Goal: Information Seeking & Learning: Learn about a topic

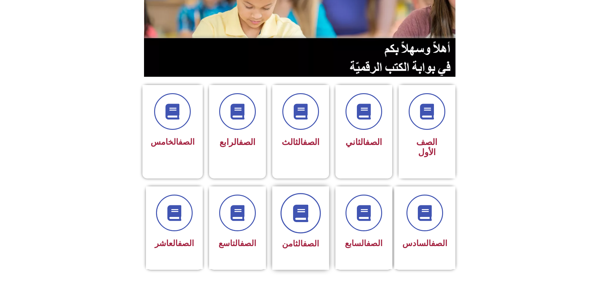
scroll to position [95, 0]
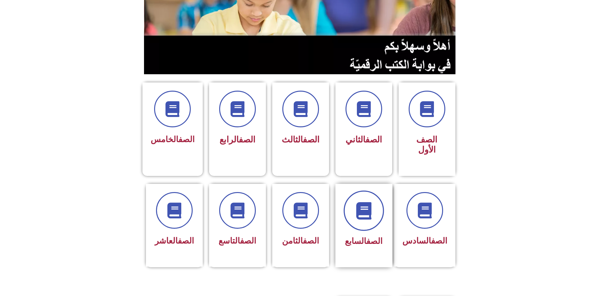
click at [382, 191] on span at bounding box center [364, 211] width 40 height 40
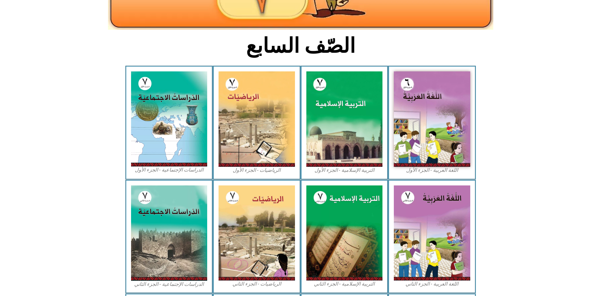
scroll to position [127, 0]
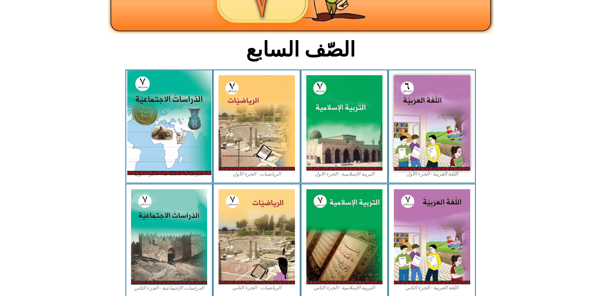
click at [189, 108] on img at bounding box center [169, 122] width 84 height 105
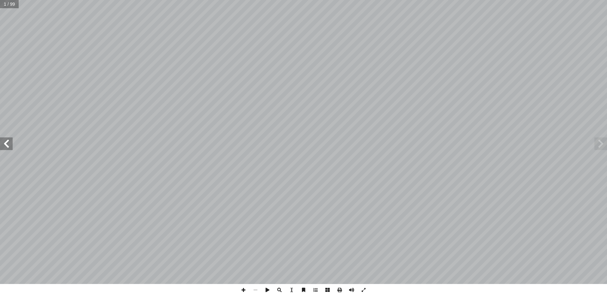
click at [1, 149] on span at bounding box center [6, 143] width 13 height 13
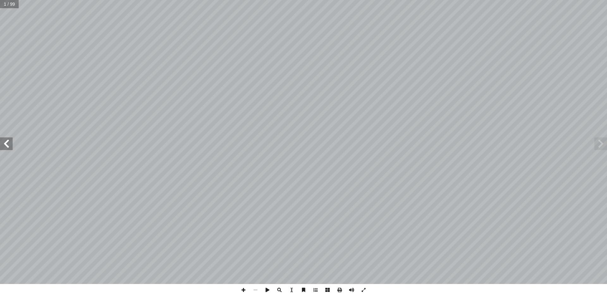
click at [1, 149] on span at bounding box center [6, 143] width 13 height 13
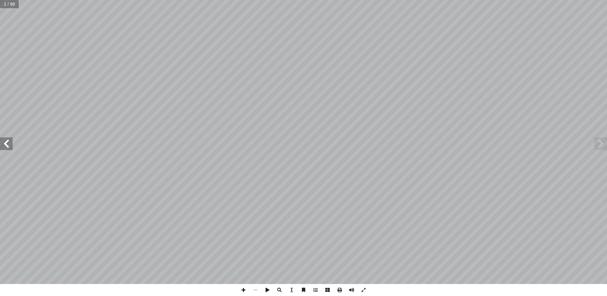
click at [1, 149] on span at bounding box center [6, 143] width 13 height 13
click at [2, 146] on span at bounding box center [6, 143] width 13 height 13
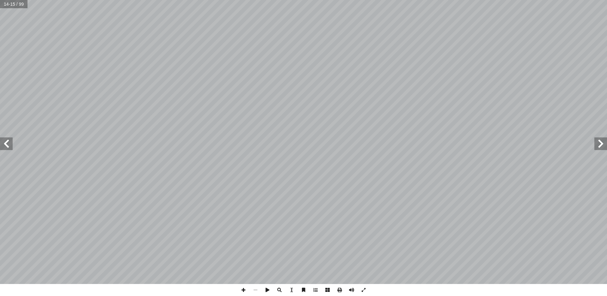
click at [2, 146] on span at bounding box center [6, 143] width 13 height 13
click at [596, 144] on span at bounding box center [600, 143] width 13 height 13
click at [246, 290] on span at bounding box center [243, 290] width 12 height 12
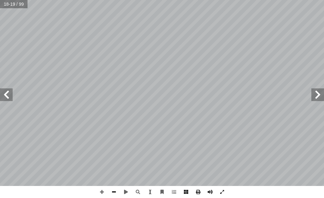
click at [117, 191] on span at bounding box center [114, 192] width 12 height 12
click at [101, 193] on span at bounding box center [102, 192] width 12 height 12
click at [8, 93] on span at bounding box center [6, 94] width 13 height 13
click at [115, 191] on span at bounding box center [114, 192] width 12 height 12
click at [115, 190] on span at bounding box center [114, 192] width 12 height 12
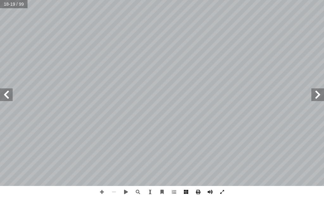
click at [316, 91] on span at bounding box center [317, 94] width 13 height 13
click at [318, 91] on span at bounding box center [317, 94] width 13 height 13
click at [5, 96] on span at bounding box center [6, 94] width 13 height 13
click at [9, 93] on span at bounding box center [6, 94] width 13 height 13
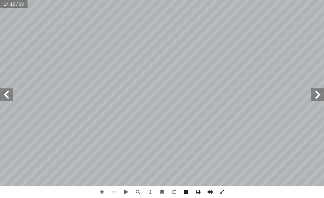
click at [9, 89] on span at bounding box center [6, 94] width 13 height 13
click at [3, 89] on span at bounding box center [6, 94] width 13 height 13
